Goal: Information Seeking & Learning: Learn about a topic

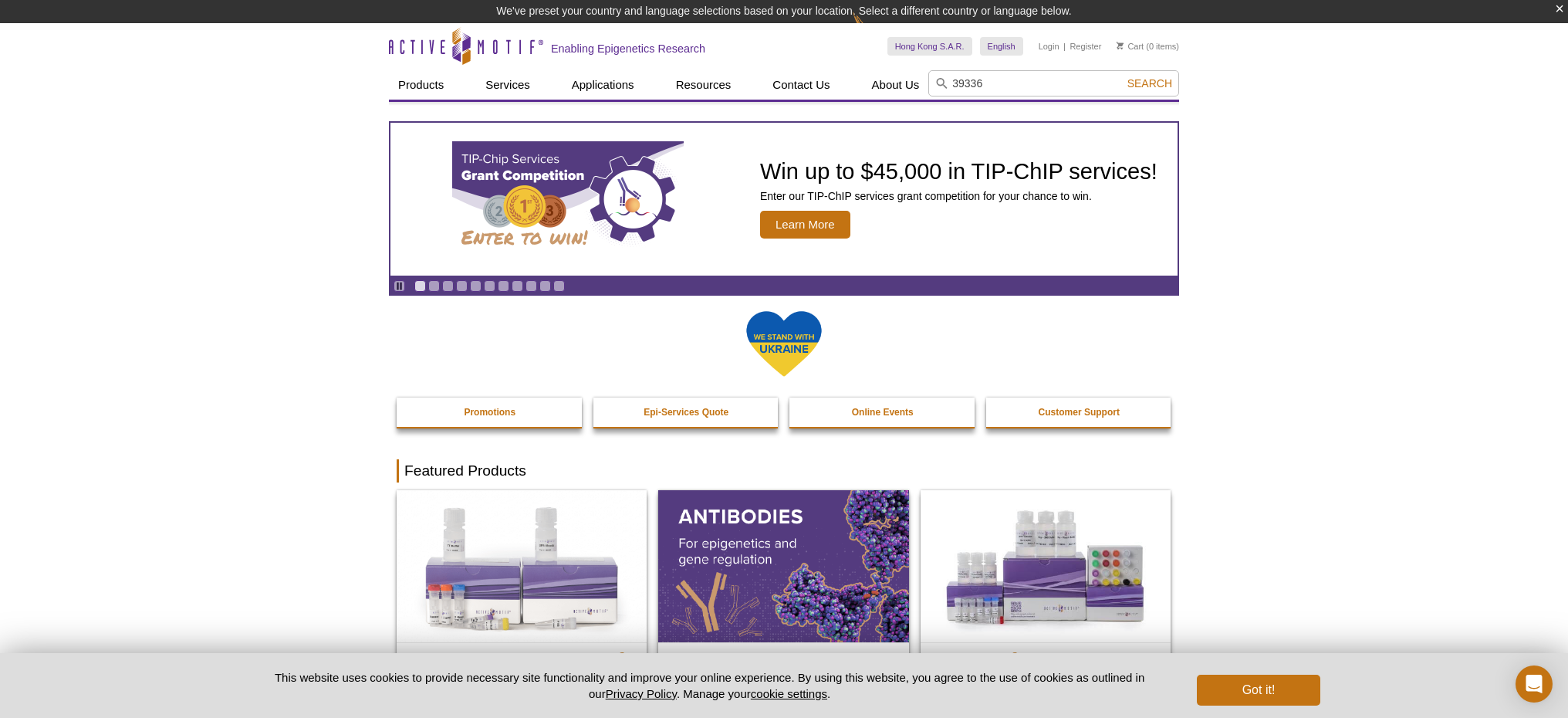
type input "39336"
click at [1123, 77] on button "Search" at bounding box center [1150, 84] width 54 height 14
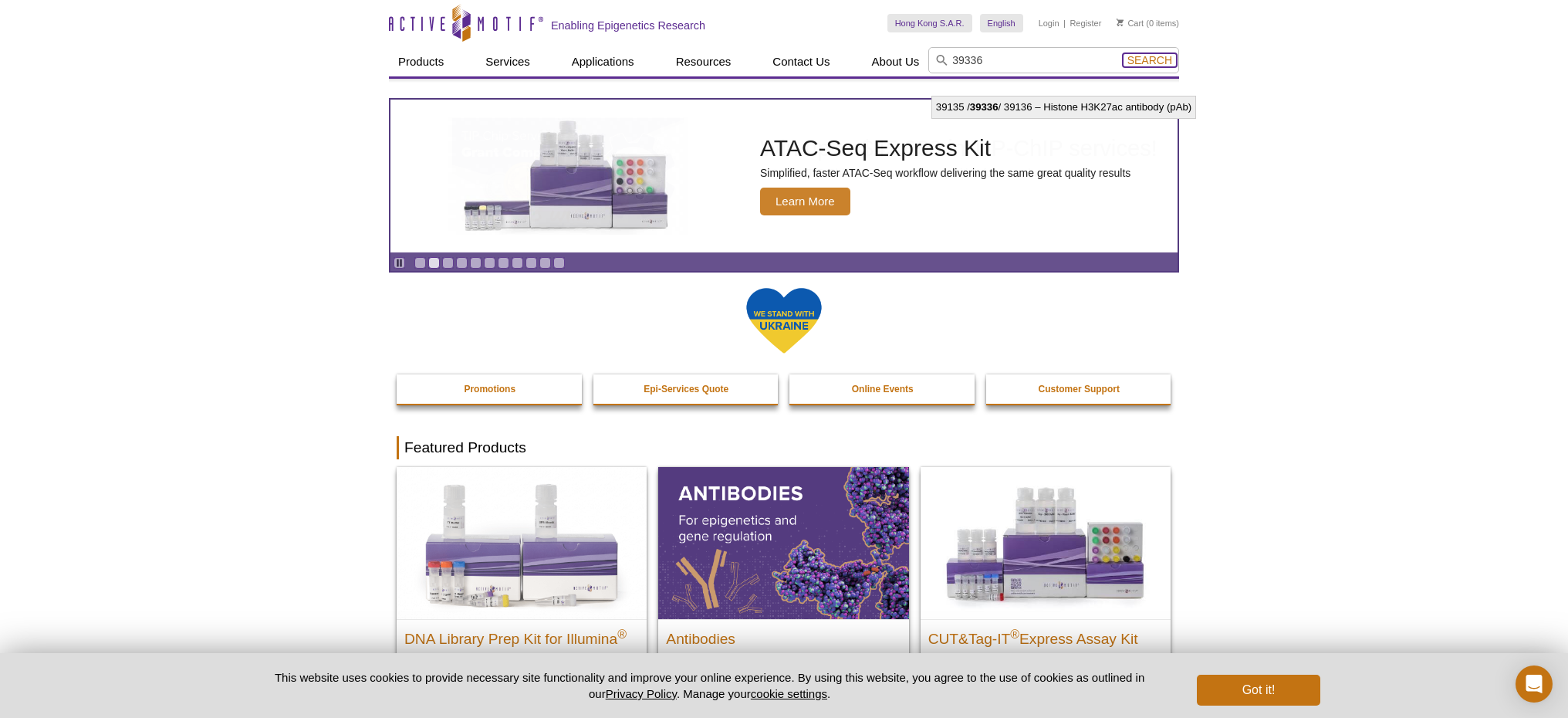
click at [1154, 58] on span "Search" at bounding box center [1150, 60] width 45 height 12
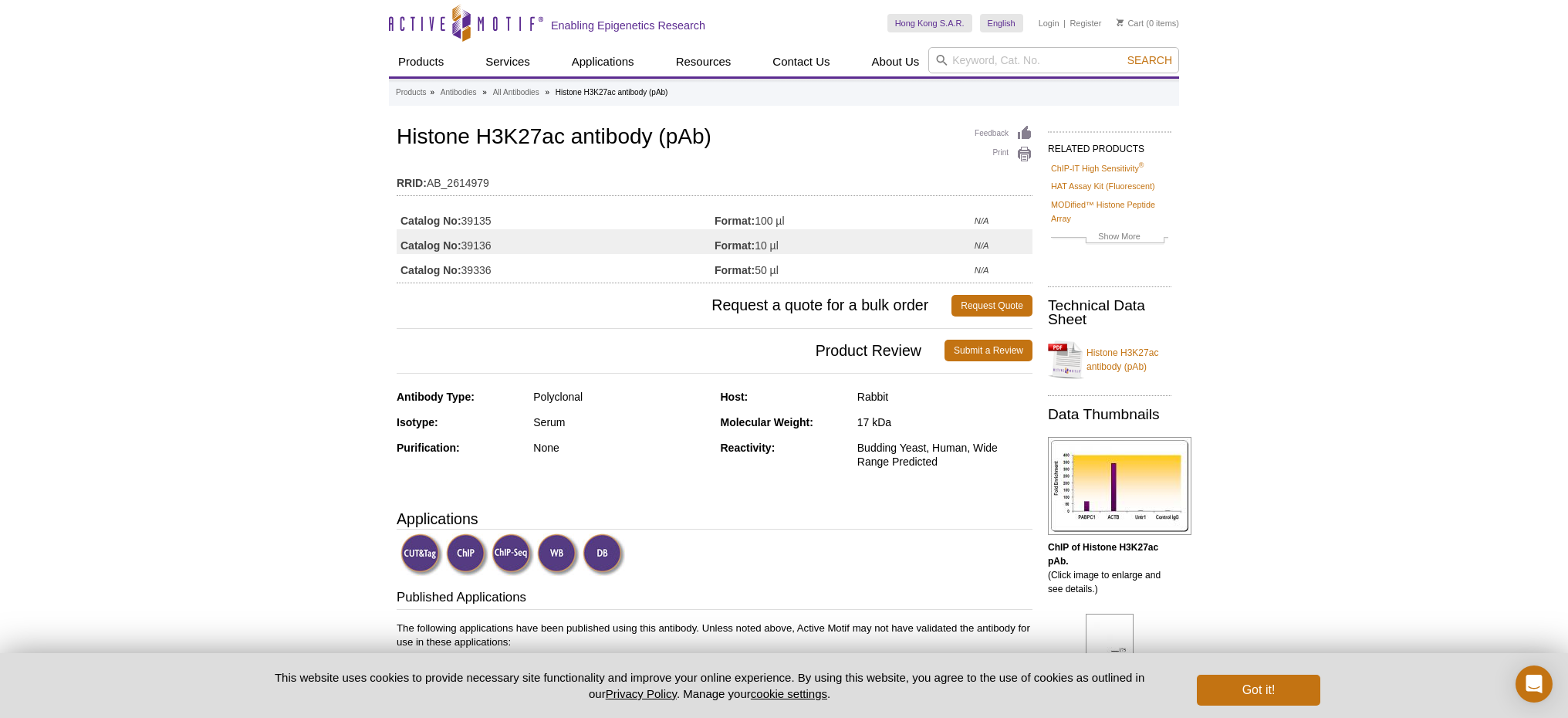
click at [736, 271] on strong "Format:" at bounding box center [735, 270] width 40 height 14
